Goal: Task Accomplishment & Management: Use online tool/utility

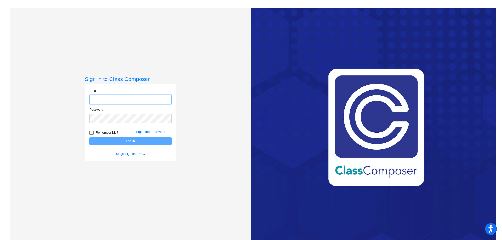
type input "[EMAIL_ADDRESS][PERSON_NAME][DOMAIN_NAME]"
click at [136, 138] on button "Log In" at bounding box center [130, 142] width 82 height 8
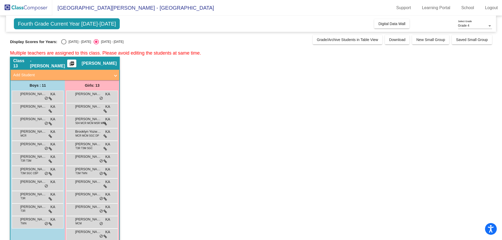
click at [75, 64] on mat-icon "picture_as_pdf" at bounding box center [72, 64] width 6 height 7
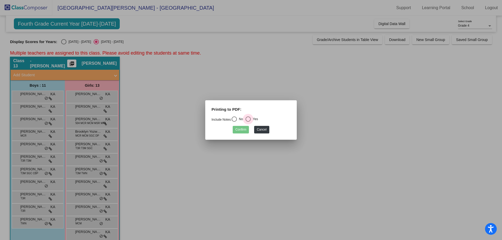
click at [254, 117] on div "Yes" at bounding box center [254, 119] width 7 height 5
click at [248, 122] on input "Yes" at bounding box center [248, 122] width 0 height 0
radio input "true"
click at [245, 130] on button "Confirm" at bounding box center [241, 130] width 16 height 8
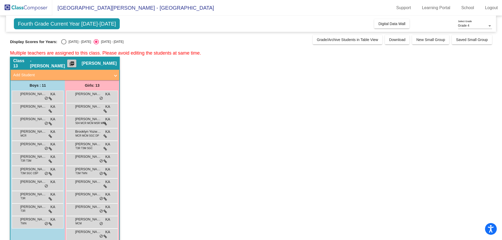
click at [75, 62] on mat-icon "picture_as_pdf" at bounding box center [72, 64] width 6 height 7
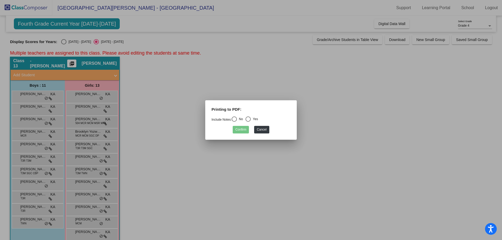
click at [246, 119] on mat-radio-group "Include Notes: No Yes" at bounding box center [235, 120] width 47 height 4
click at [248, 119] on div "Select an option" at bounding box center [248, 119] width 5 height 5
click at [248, 122] on input "Yes" at bounding box center [248, 122] width 0 height 0
radio input "true"
click at [242, 131] on button "Confirm" at bounding box center [241, 130] width 16 height 8
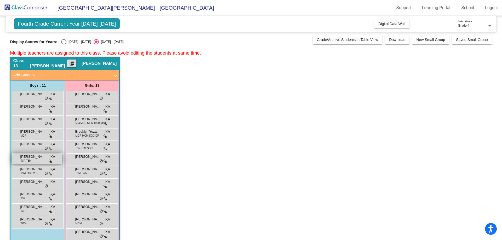
click at [26, 157] on span "[PERSON_NAME]" at bounding box center [33, 156] width 26 height 5
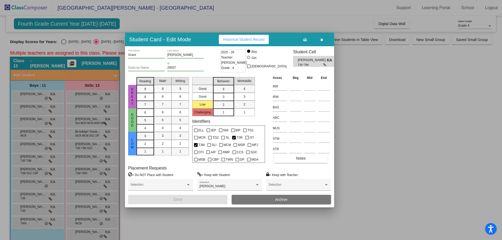
click at [328, 39] on button "button" at bounding box center [321, 39] width 17 height 9
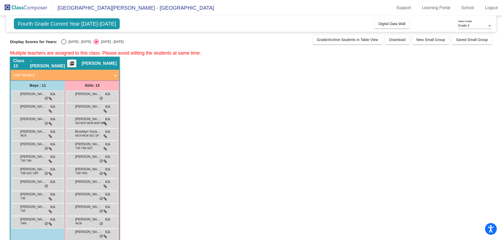
click at [237, 121] on app-classroom "Class 13 - [PERSON_NAME] picture_as_pdf [PERSON_NAME] Add Student First Name La…" at bounding box center [251, 160] width 482 height 206
click at [75, 64] on mat-icon "picture_as_pdf" at bounding box center [72, 64] width 6 height 7
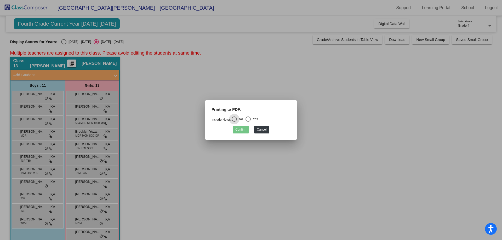
click at [244, 114] on div "Printing to PDF:" at bounding box center [251, 112] width 87 height 10
click at [247, 117] on div "Include Notes: No Yes" at bounding box center [251, 120] width 87 height 7
click at [250, 117] on div "Select an option" at bounding box center [248, 119] width 5 height 5
click at [248, 122] on input "Yes" at bounding box center [248, 122] width 0 height 0
radio input "true"
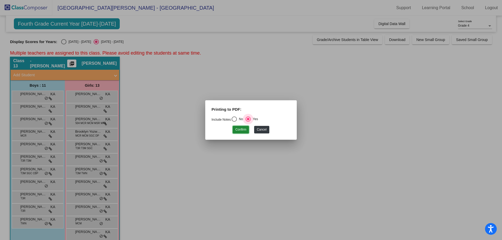
click at [244, 131] on button "Confirm" at bounding box center [241, 130] width 16 height 8
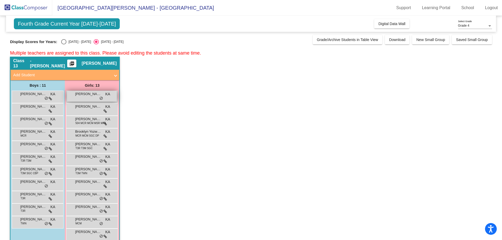
click at [87, 98] on div "[PERSON_NAME] lock do_not_disturb_alt" at bounding box center [92, 96] width 50 height 11
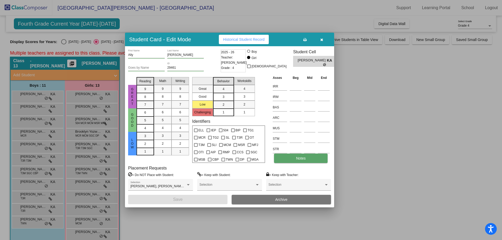
click at [311, 159] on button "Notes" at bounding box center [301, 158] width 54 height 9
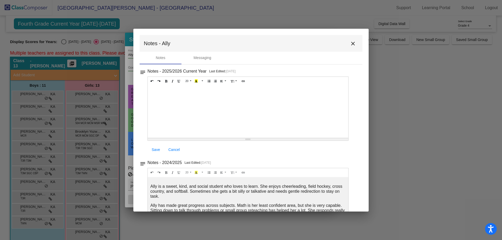
scroll to position [14, 0]
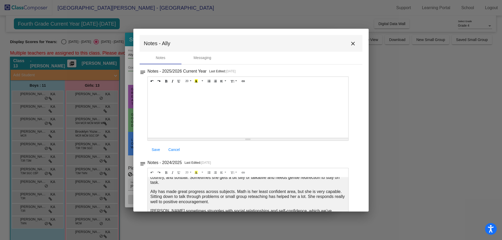
click at [348, 43] on button "close" at bounding box center [353, 43] width 10 height 10
